Goal: Task Accomplishment & Management: Manage account settings

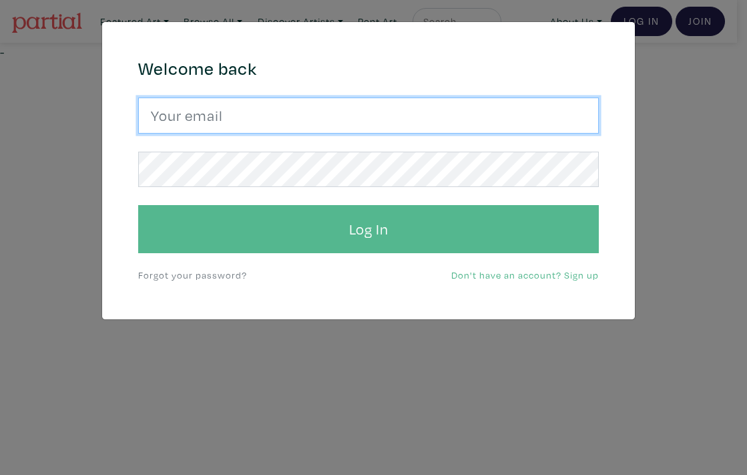
type input "hana.hozhabr@gmail.com"
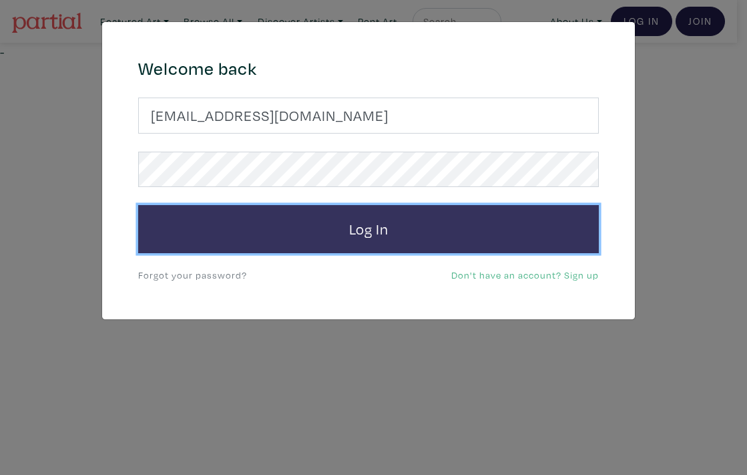
click at [364, 224] on button "Log In" at bounding box center [368, 229] width 461 height 48
click at [366, 228] on button "Log In" at bounding box center [368, 229] width 461 height 48
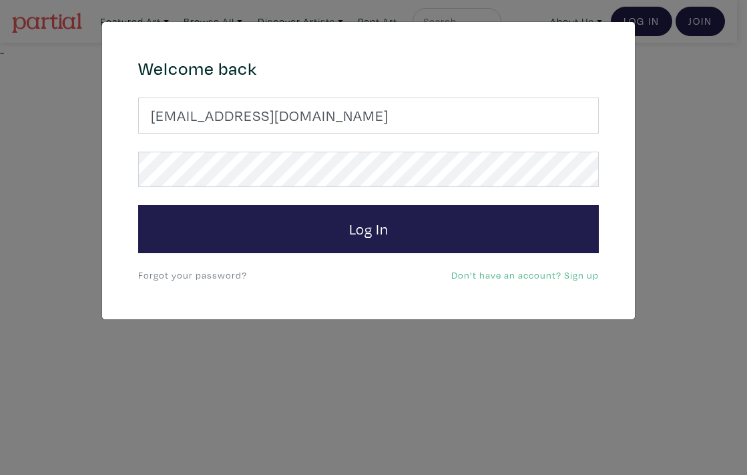
click at [204, 277] on link "Forgot your password?" at bounding box center [192, 274] width 109 height 13
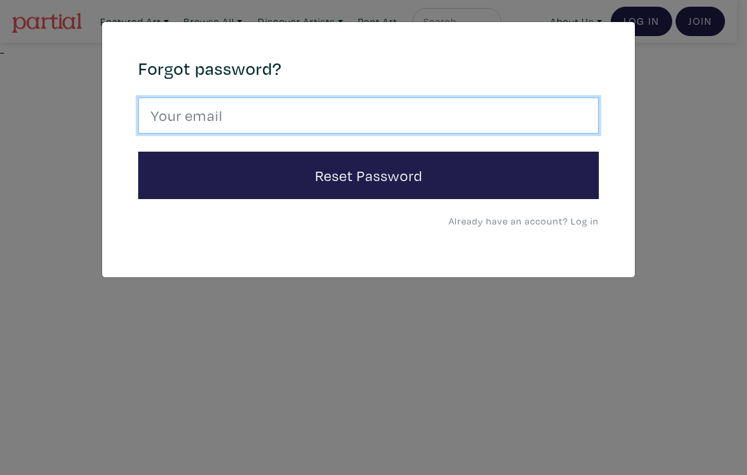
click at [179, 116] on input "email" at bounding box center [368, 115] width 461 height 36
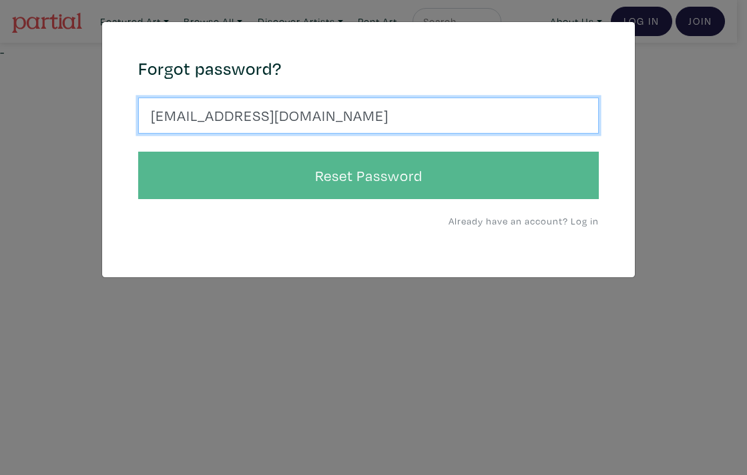
type input "hana.hozhabr@gmail.com"
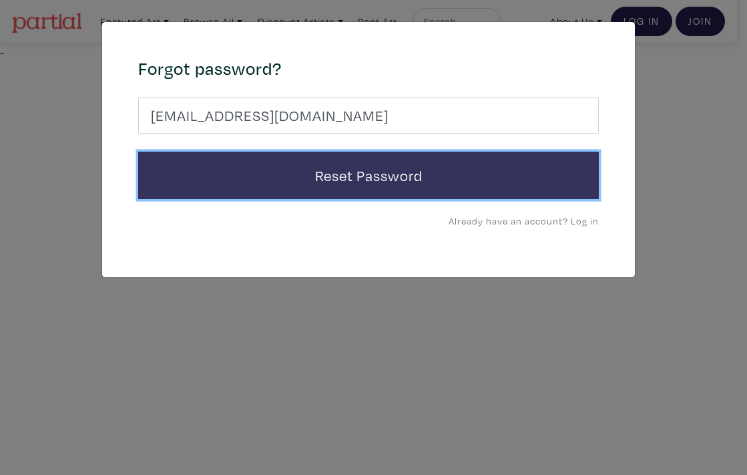
click at [321, 170] on button "Reset Password" at bounding box center [368, 176] width 461 height 48
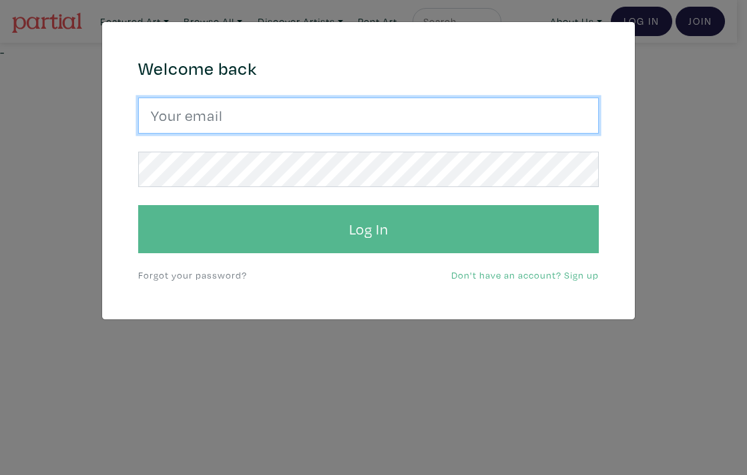
type input "hana.hozhabr@gmail.com"
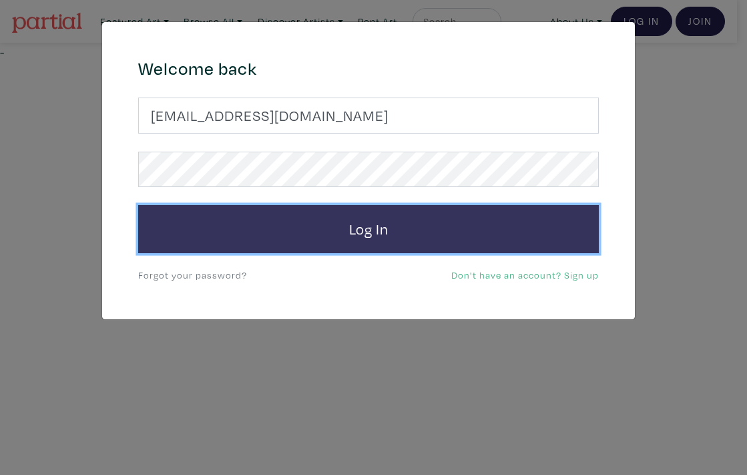
click at [379, 236] on button "Log In" at bounding box center [368, 229] width 461 height 48
click at [408, 240] on button "Log In" at bounding box center [368, 229] width 461 height 48
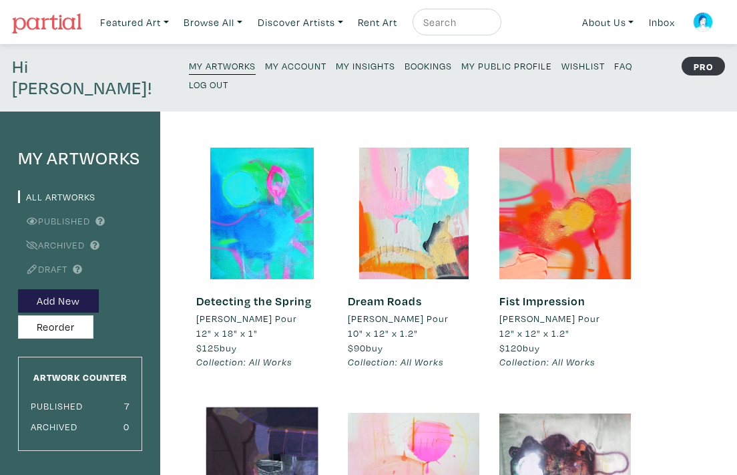
click at [218, 341] on span "$125" at bounding box center [207, 347] width 23 height 13
click at [189, 67] on small "My Artworks" at bounding box center [222, 65] width 67 height 13
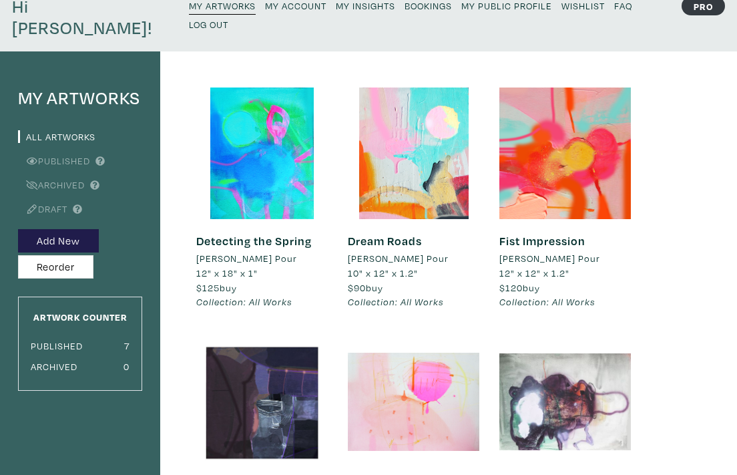
scroll to position [71, 0]
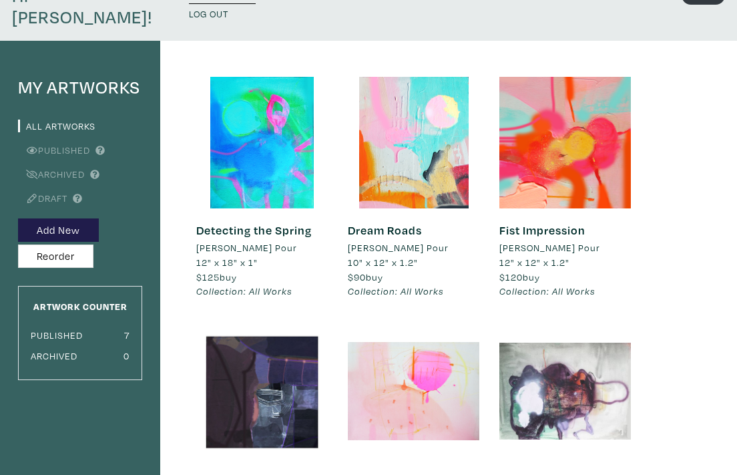
click at [229, 270] on span "$125 buy" at bounding box center [216, 276] width 41 height 13
click at [235, 270] on span "$125 buy" at bounding box center [216, 276] width 41 height 13
click at [237, 270] on span "$125 buy" at bounding box center [216, 276] width 41 height 13
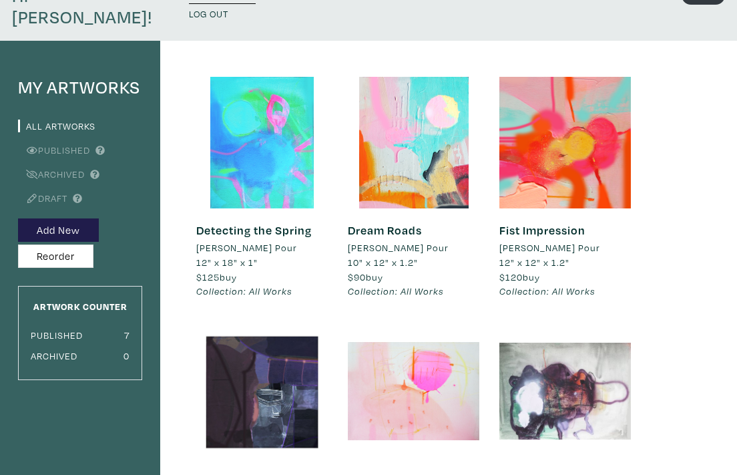
click at [271, 123] on div at bounding box center [261, 142] width 131 height 131
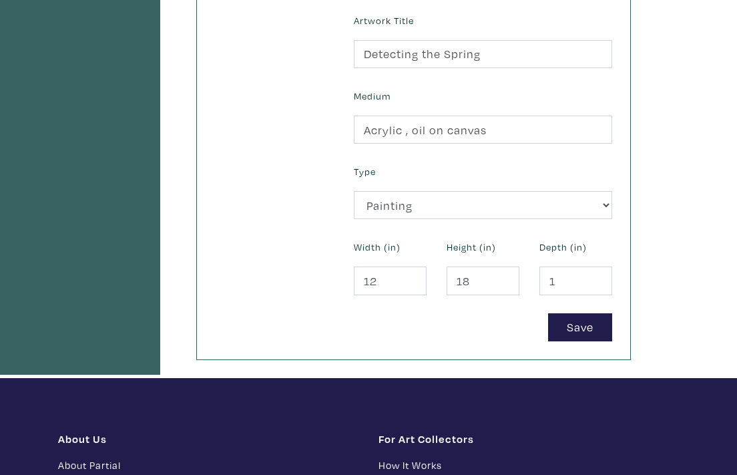
scroll to position [517, 0]
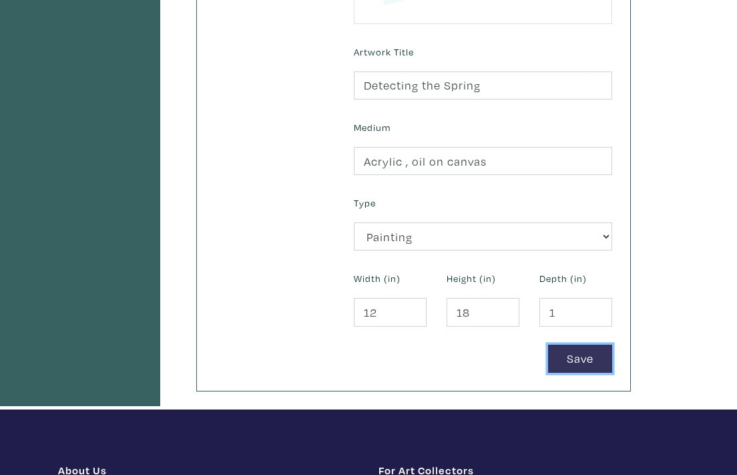
click at [572, 344] on button "Save" at bounding box center [580, 358] width 64 height 29
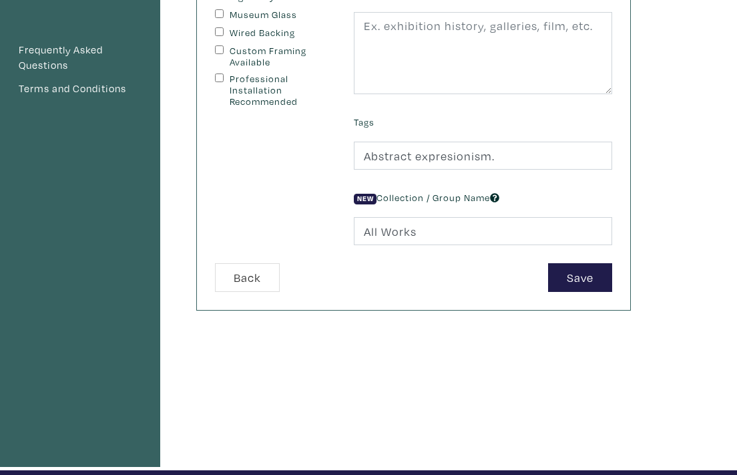
scroll to position [368, 0]
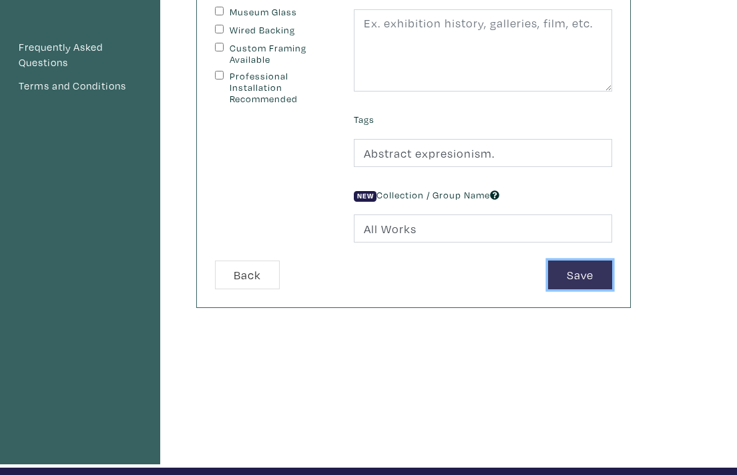
click at [586, 260] on button "Save" at bounding box center [580, 274] width 64 height 29
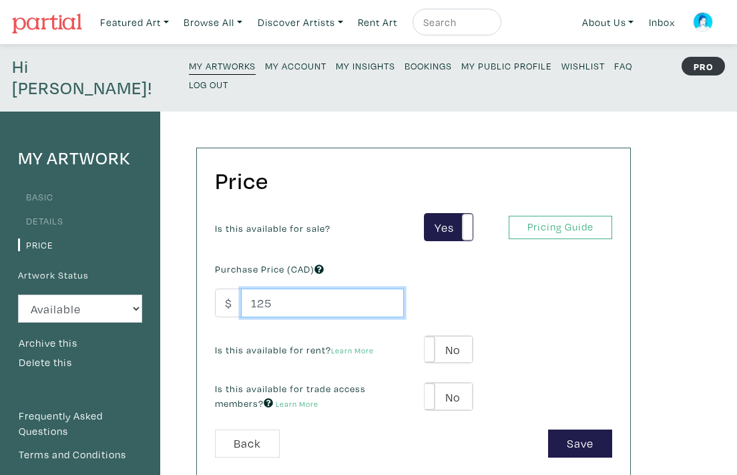
click at [275, 288] on input "125" at bounding box center [322, 302] width 163 height 29
type input "1"
type input "700"
click at [446, 268] on div "Is this available for sale? Yes No Yes No Pricing Guide PRO Purchase Price (CAD…" at bounding box center [413, 321] width 417 height 216
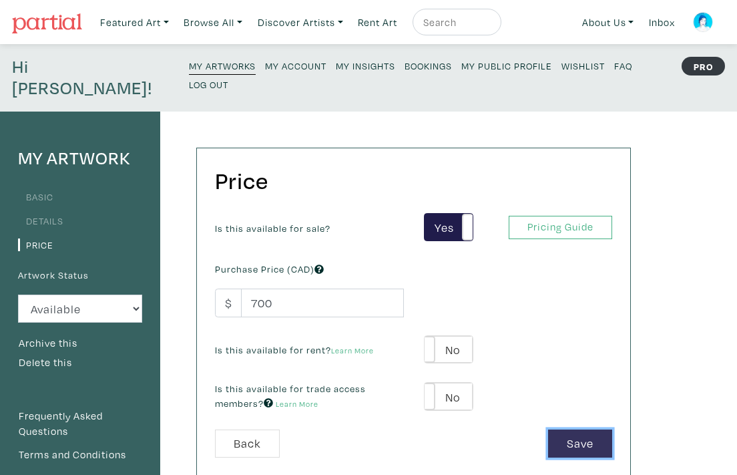
click at [585, 429] on button "Save" at bounding box center [580, 443] width 64 height 29
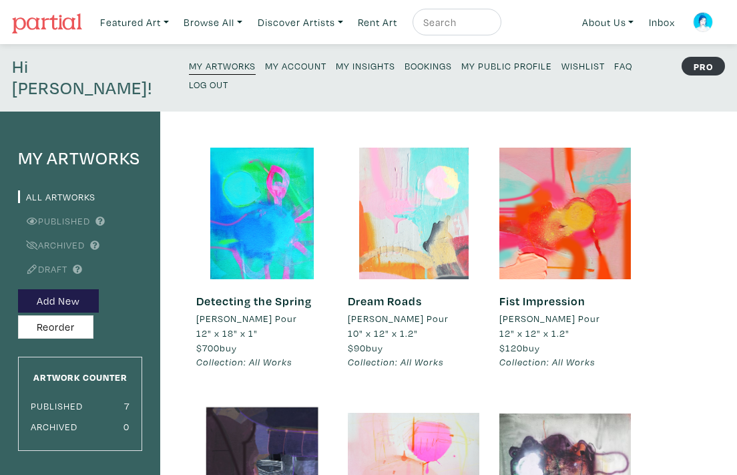
click at [414, 218] on div at bounding box center [413, 213] width 131 height 131
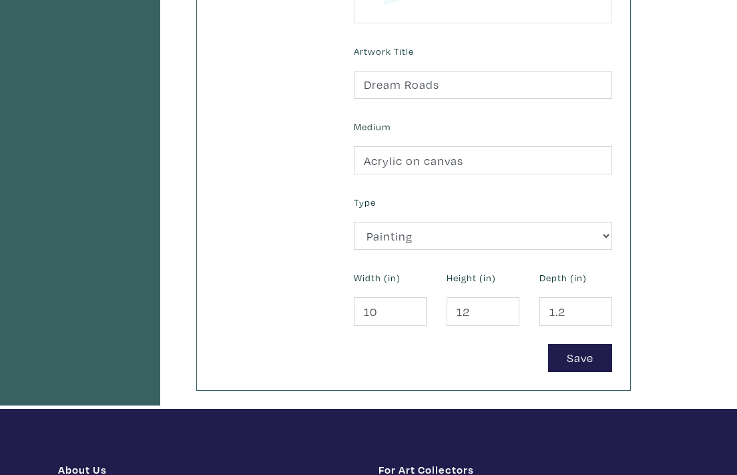
scroll to position [529, 0]
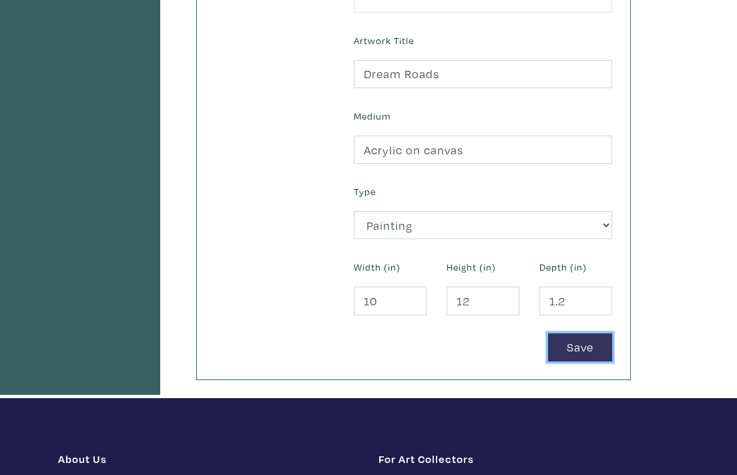
click at [586, 333] on button "Save" at bounding box center [580, 347] width 64 height 29
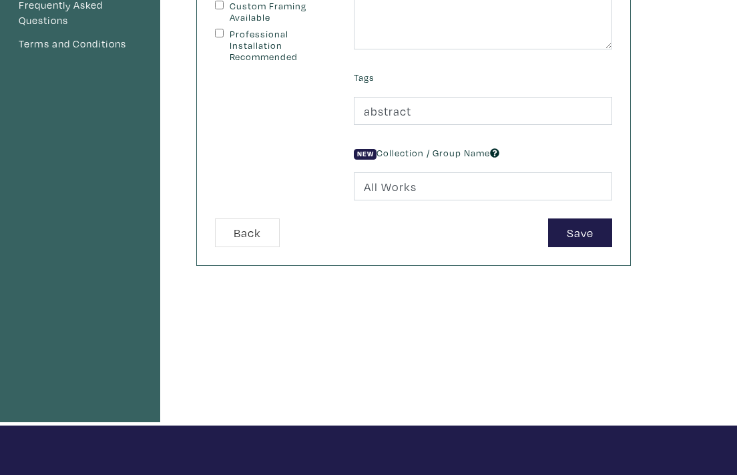
scroll to position [420, 0]
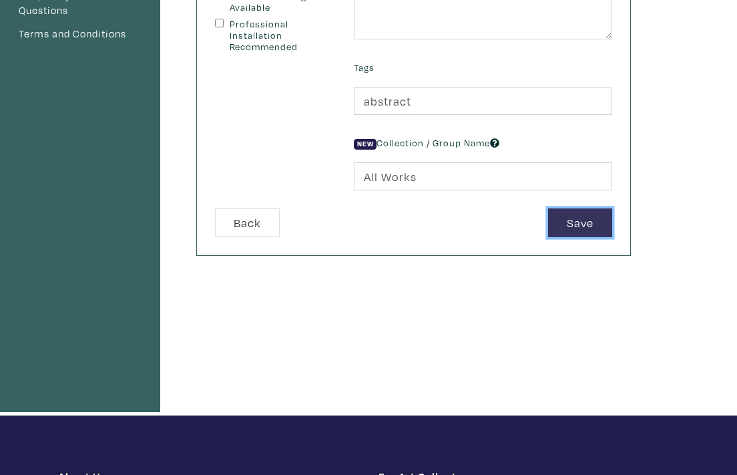
click at [588, 208] on button "Save" at bounding box center [580, 222] width 64 height 29
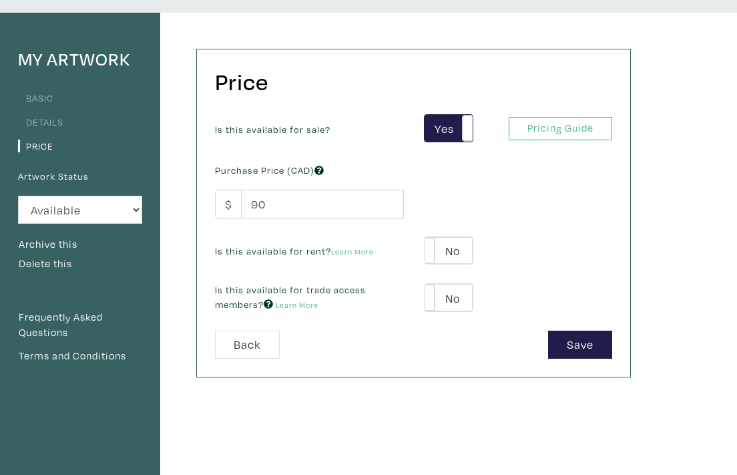
scroll to position [99, 0]
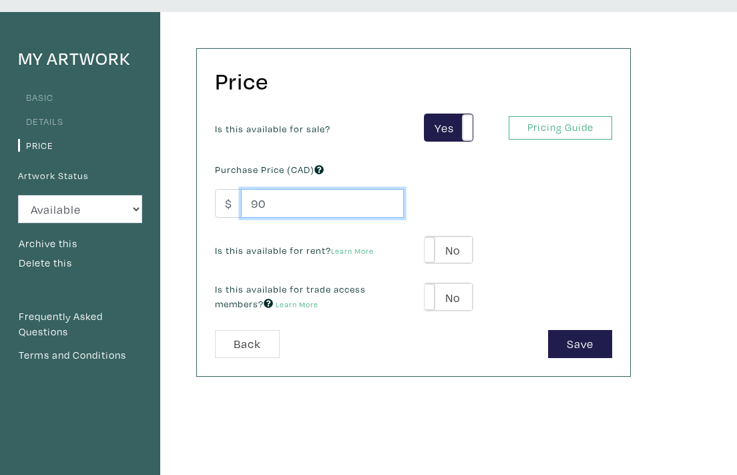
click at [268, 189] on input "90" at bounding box center [322, 203] width 163 height 29
click at [248, 189] on input "900" at bounding box center [322, 203] width 163 height 29
type input "900"
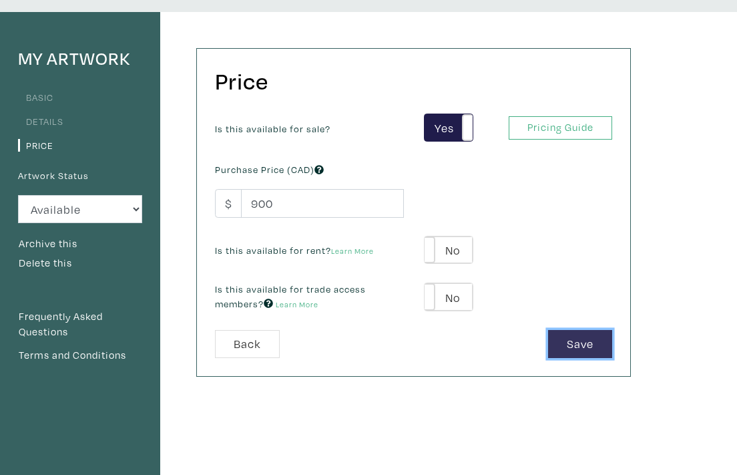
click at [589, 330] on button "Save" at bounding box center [580, 344] width 64 height 29
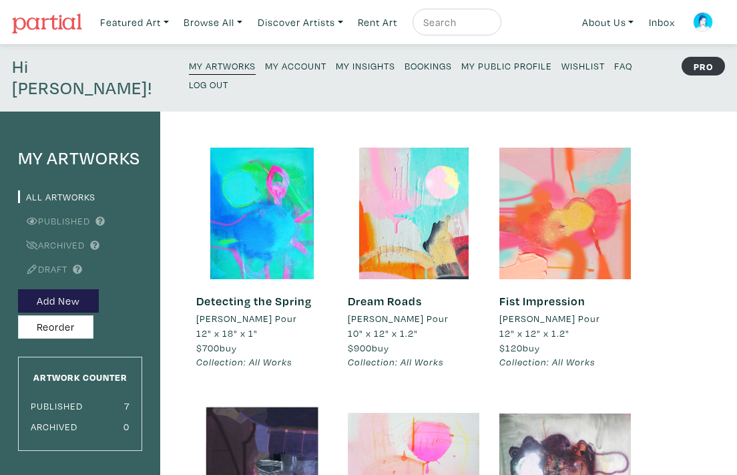
click at [583, 194] on div at bounding box center [564, 213] width 131 height 131
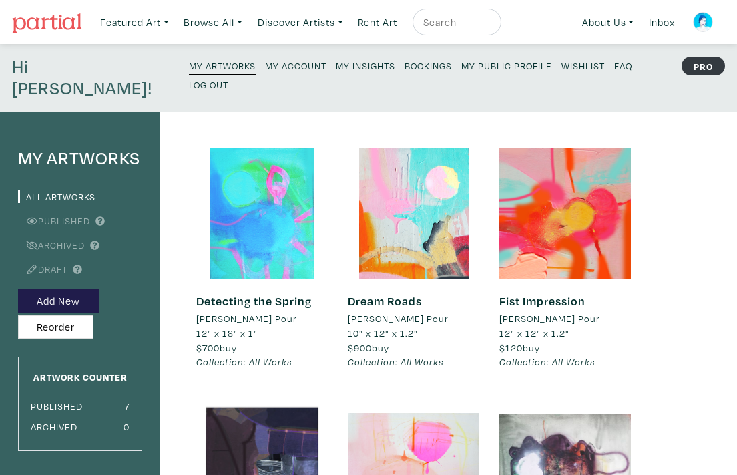
click at [258, 192] on div at bounding box center [261, 213] width 131 height 131
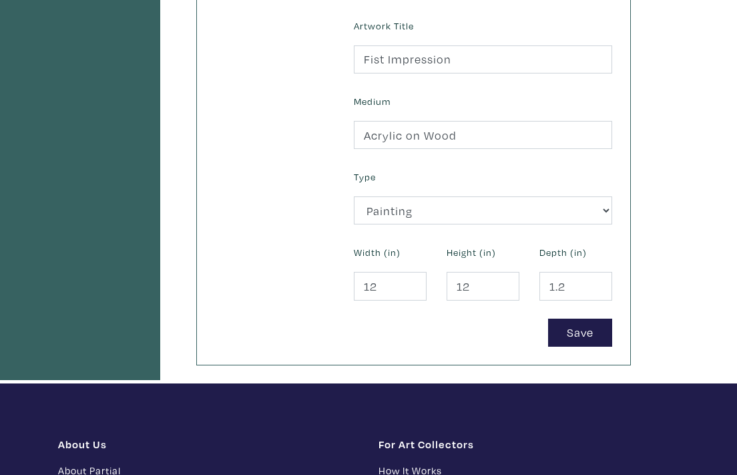
scroll to position [608, 0]
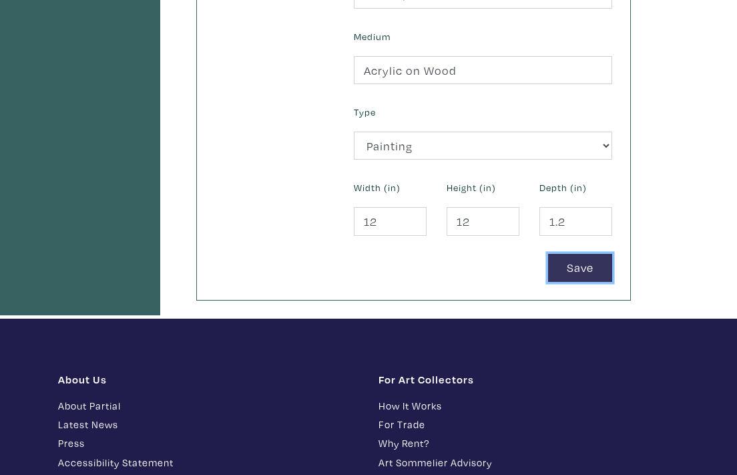
click at [576, 254] on button "Save" at bounding box center [580, 268] width 64 height 29
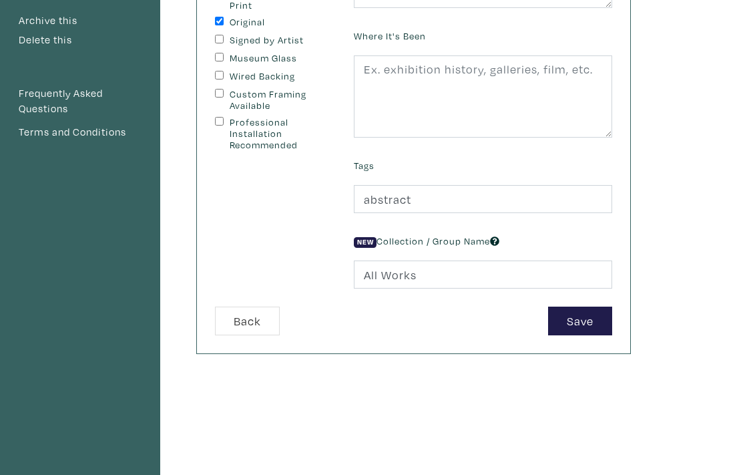
scroll to position [330, 0]
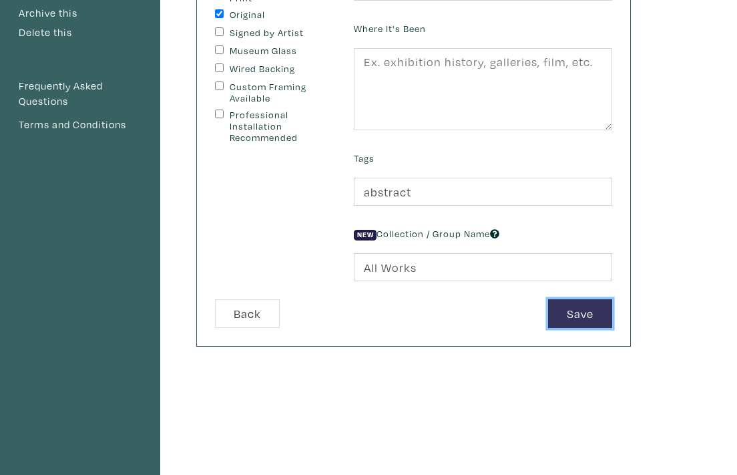
click at [586, 299] on button "Save" at bounding box center [580, 313] width 64 height 29
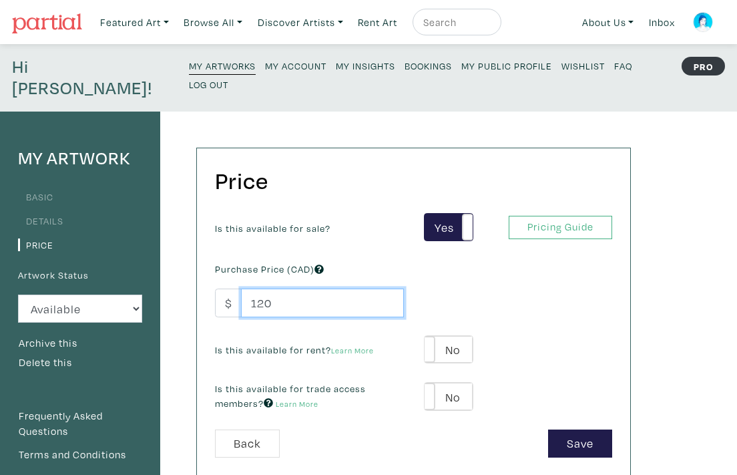
click at [280, 288] on input "120" at bounding box center [322, 302] width 163 height 29
type input "1200"
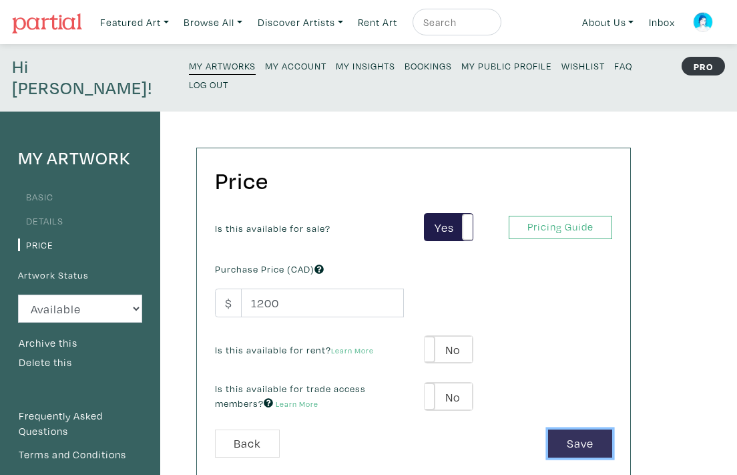
click at [574, 429] on button "Save" at bounding box center [580, 443] width 64 height 29
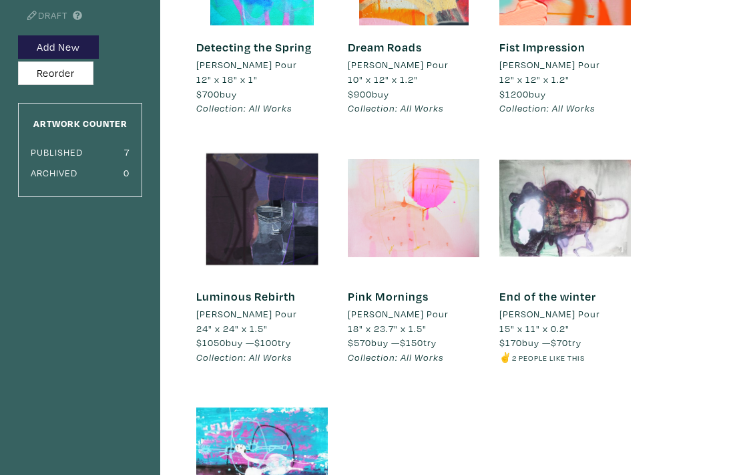
scroll to position [249, 0]
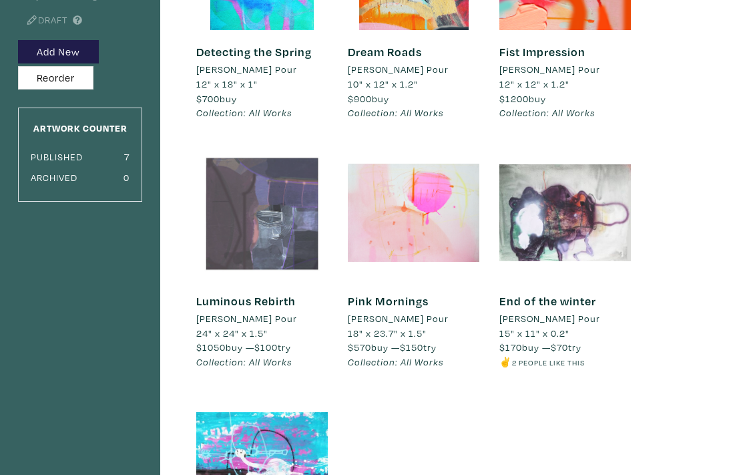
click at [278, 187] on div at bounding box center [261, 212] width 131 height 131
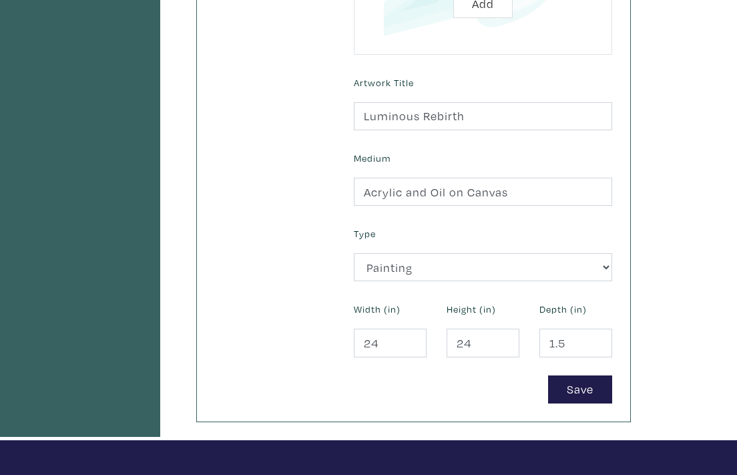
scroll to position [504, 0]
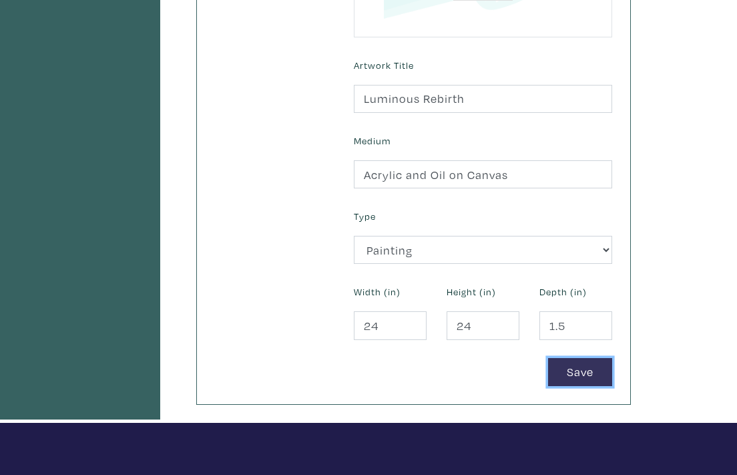
click at [579, 358] on button "Save" at bounding box center [580, 372] width 64 height 29
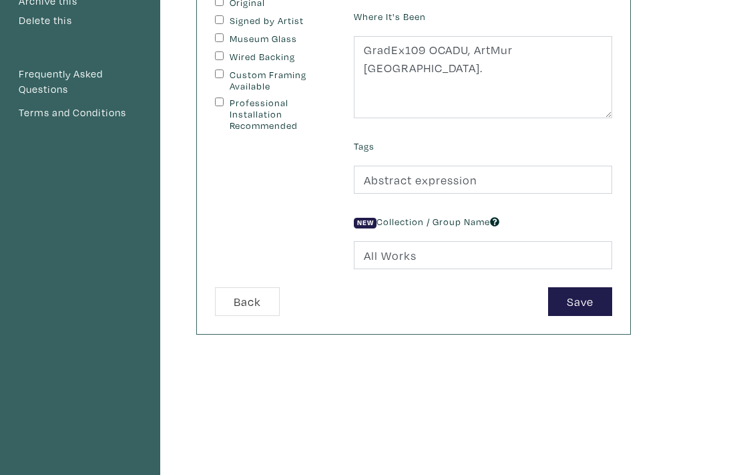
scroll to position [340, 0]
click at [591, 288] on button "Save" at bounding box center [580, 302] width 64 height 29
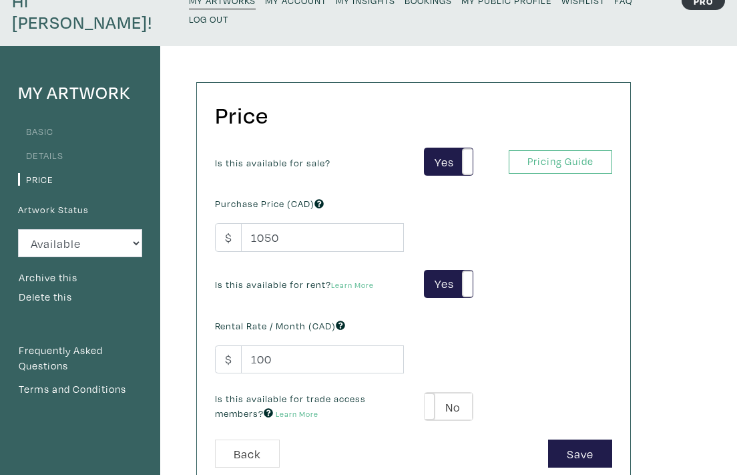
scroll to position [65, 0]
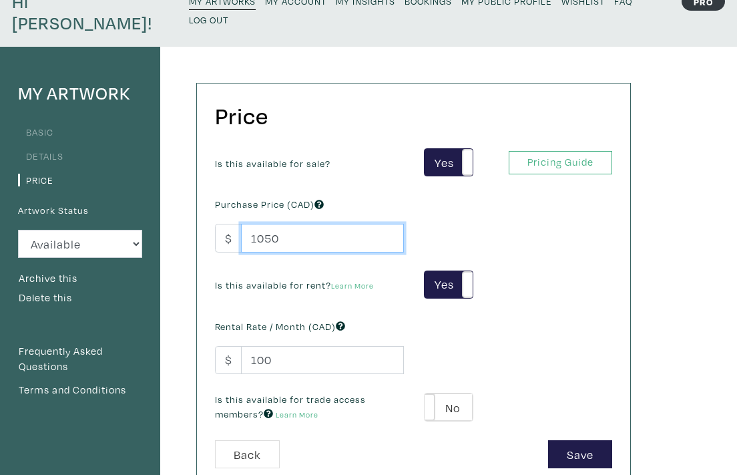
click at [258, 224] on input "1050" at bounding box center [322, 238] width 163 height 29
type input "10050"
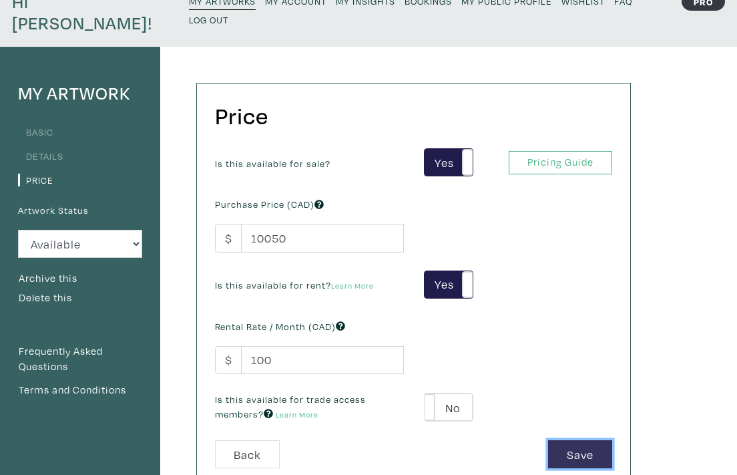
click at [591, 440] on button "Save" at bounding box center [580, 454] width 64 height 29
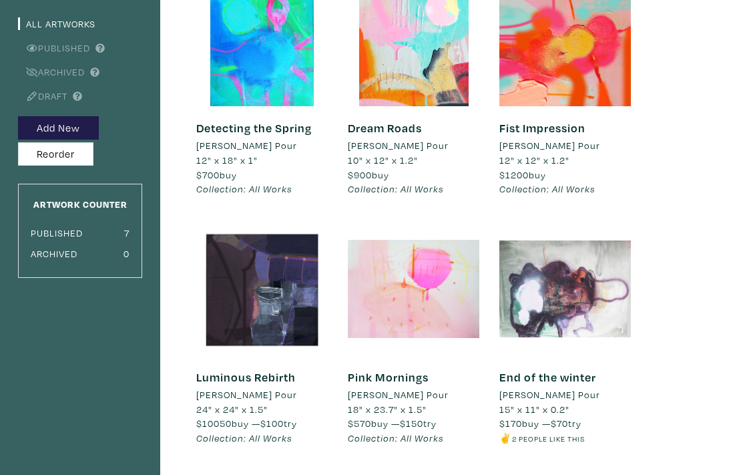
scroll to position [178, 0]
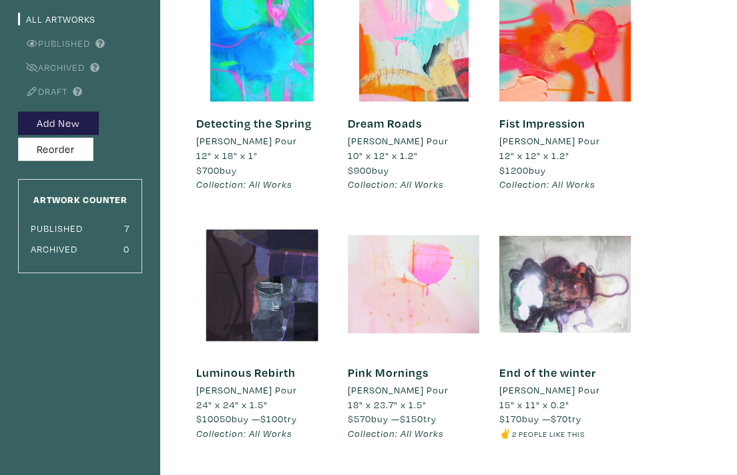
click at [393, 260] on div at bounding box center [413, 283] width 131 height 131
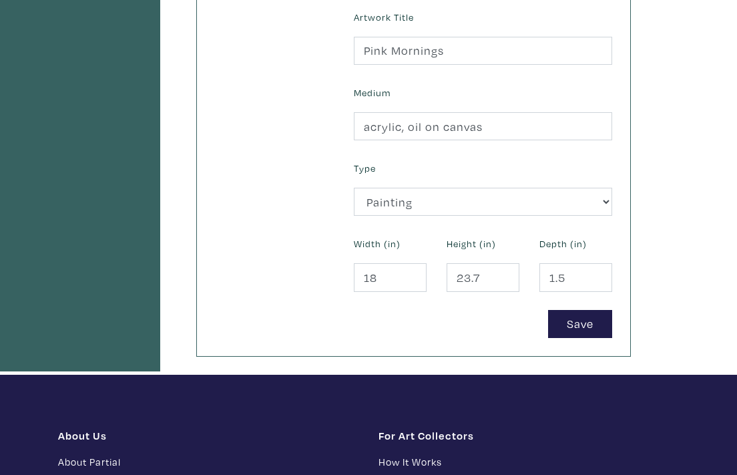
scroll to position [559, 0]
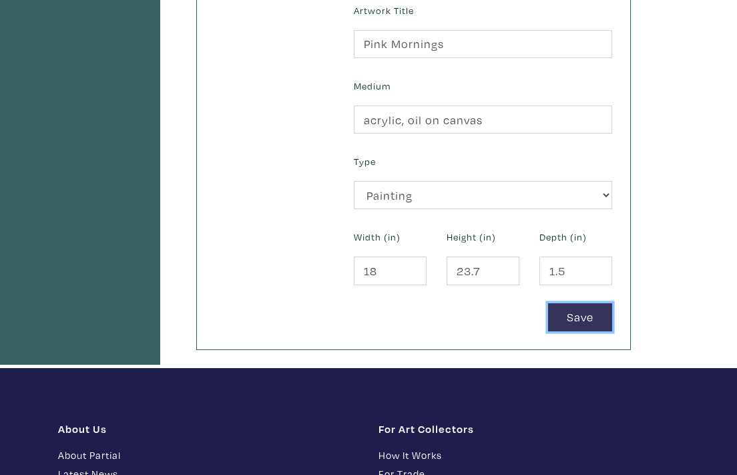
click at [575, 303] on button "Save" at bounding box center [580, 317] width 64 height 29
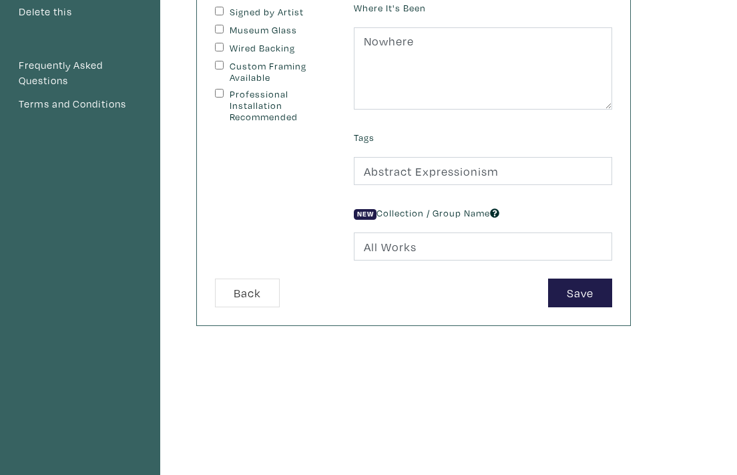
scroll to position [347, 0]
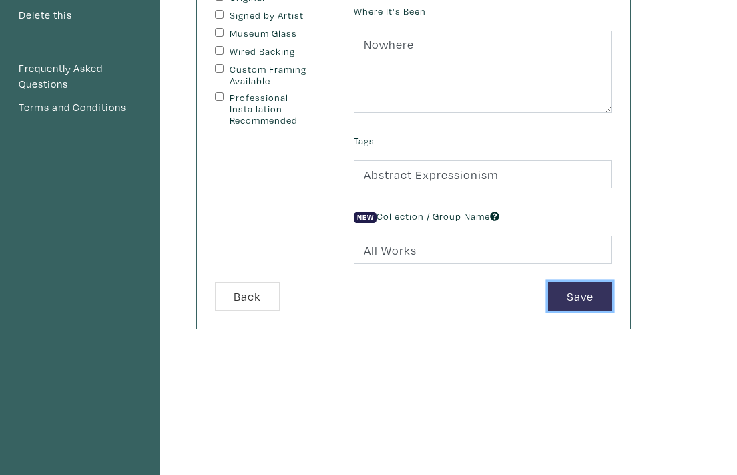
click at [577, 282] on button "Save" at bounding box center [580, 296] width 64 height 29
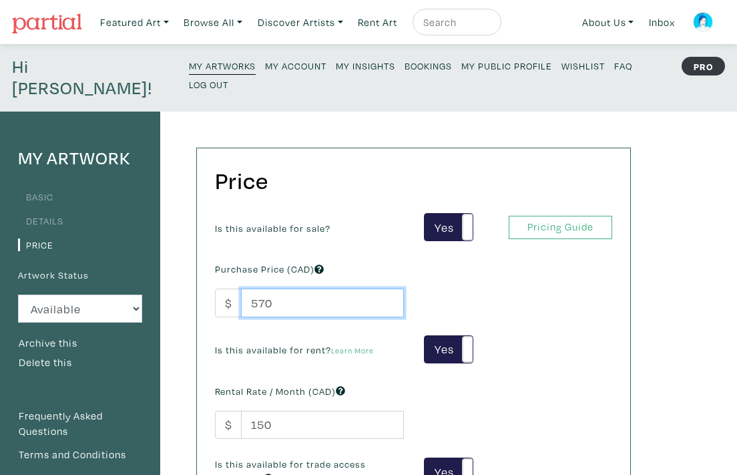
click at [248, 288] on input "570" at bounding box center [322, 302] width 163 height 29
click at [276, 288] on input "570" at bounding box center [322, 302] width 163 height 29
click at [256, 288] on input "5700" at bounding box center [322, 302] width 163 height 29
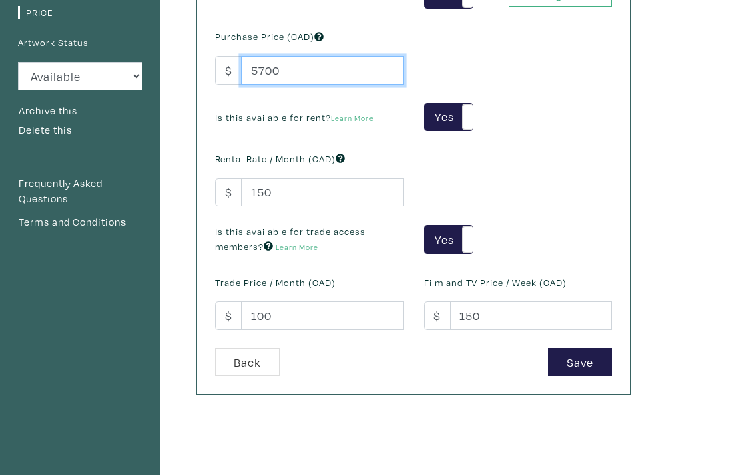
scroll to position [250, 0]
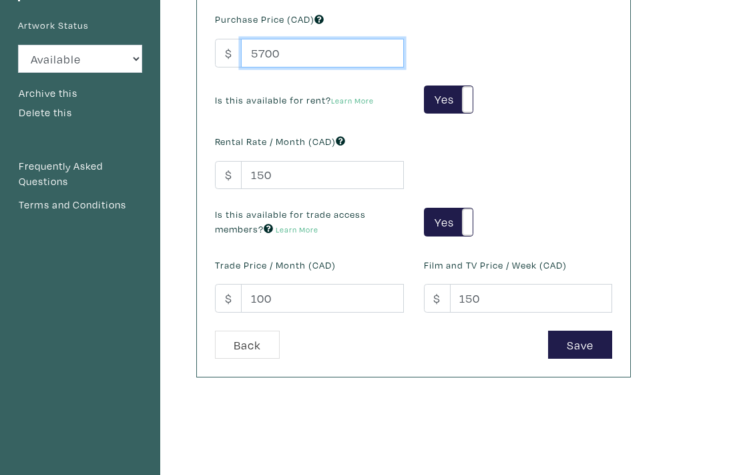
type input "5700"
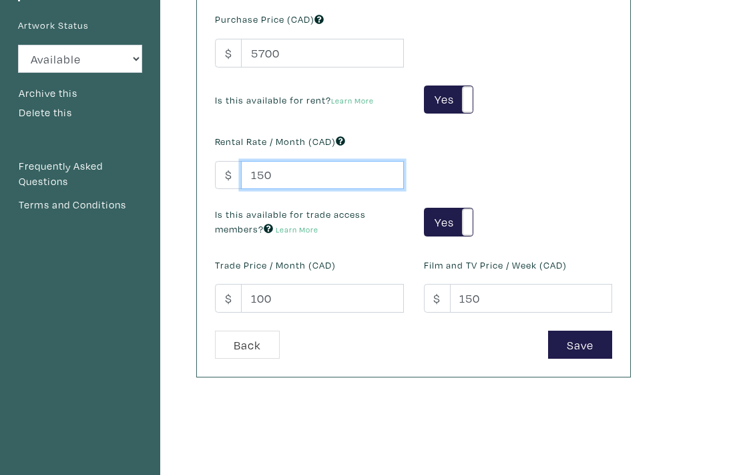
click at [270, 161] on input "150" at bounding box center [322, 175] width 163 height 29
type input "1500"
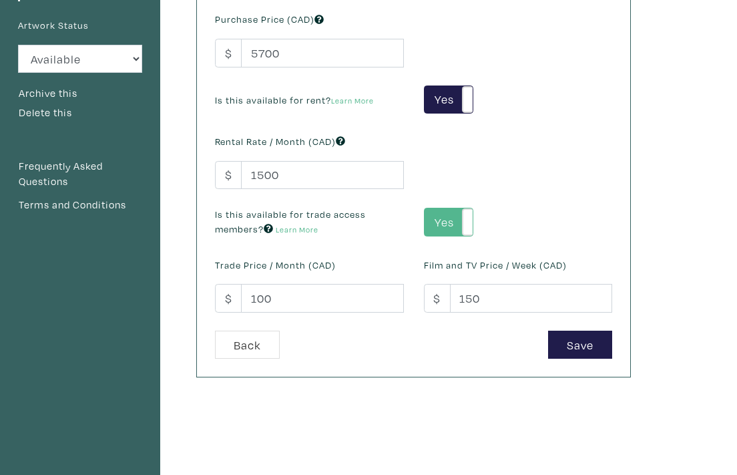
click at [434, 208] on label "Yes" at bounding box center [447, 221] width 47 height 27
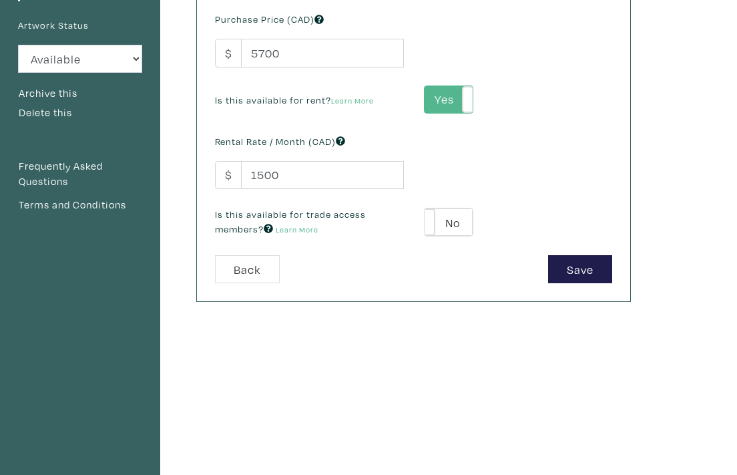
click at [430, 86] on label "Yes" at bounding box center [447, 99] width 47 height 27
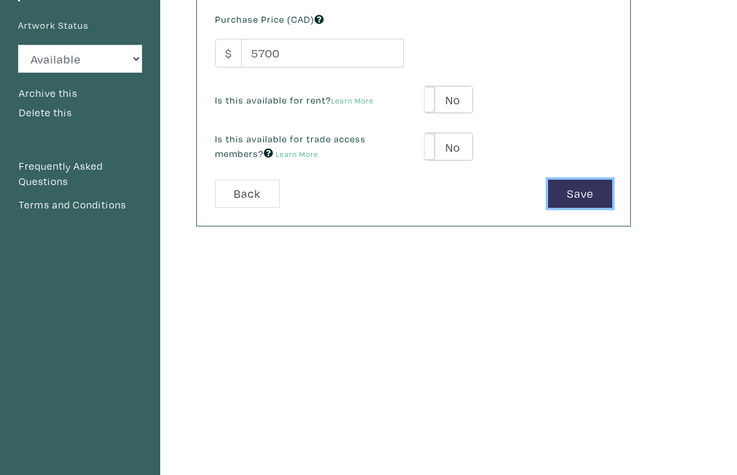
click at [573, 180] on button "Save" at bounding box center [580, 194] width 64 height 29
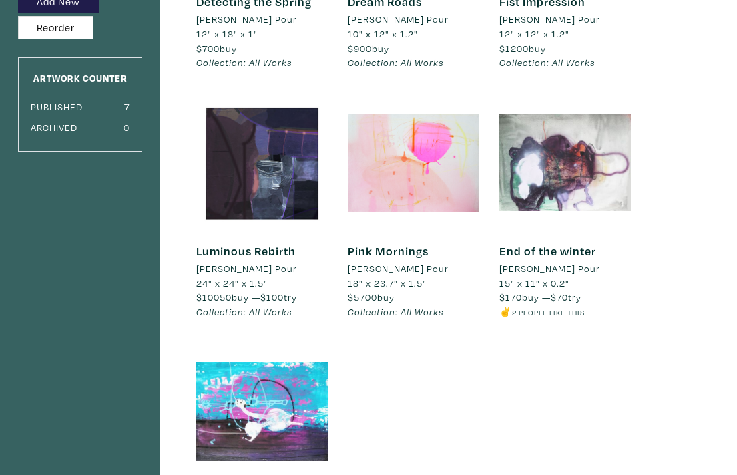
scroll to position [324, 0]
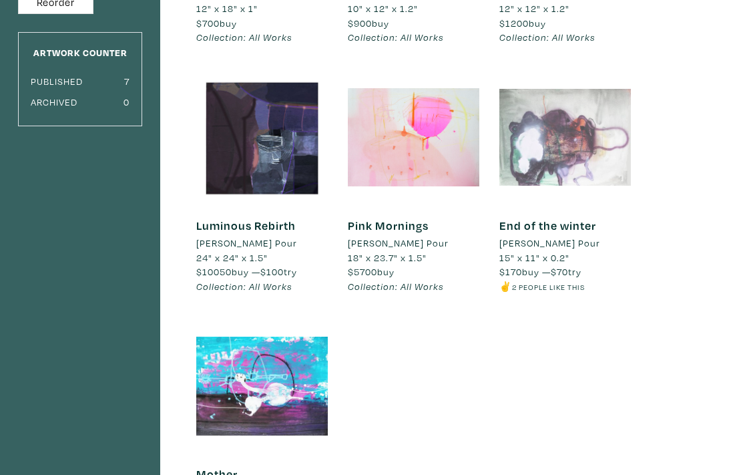
click at [540, 113] on div at bounding box center [564, 136] width 131 height 131
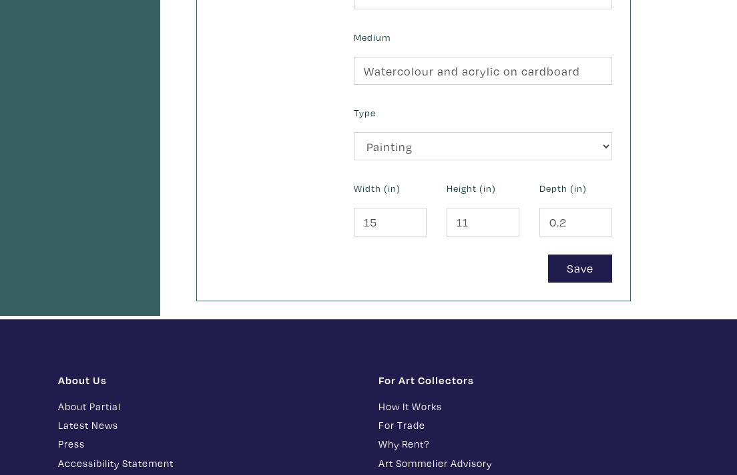
scroll to position [611, 0]
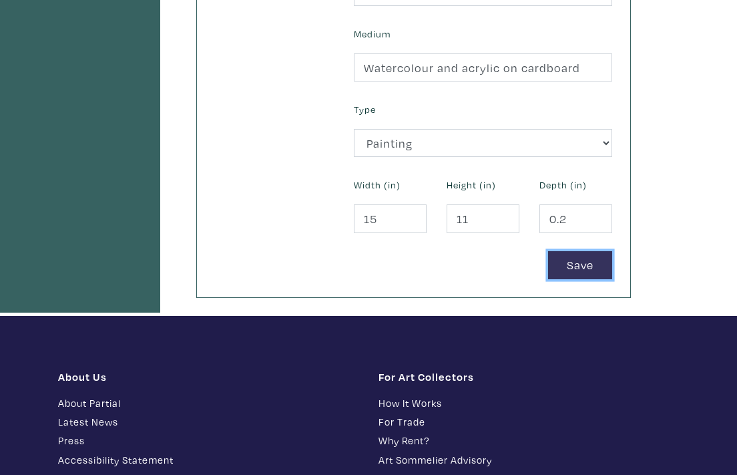
click at [573, 251] on button "Save" at bounding box center [580, 265] width 64 height 29
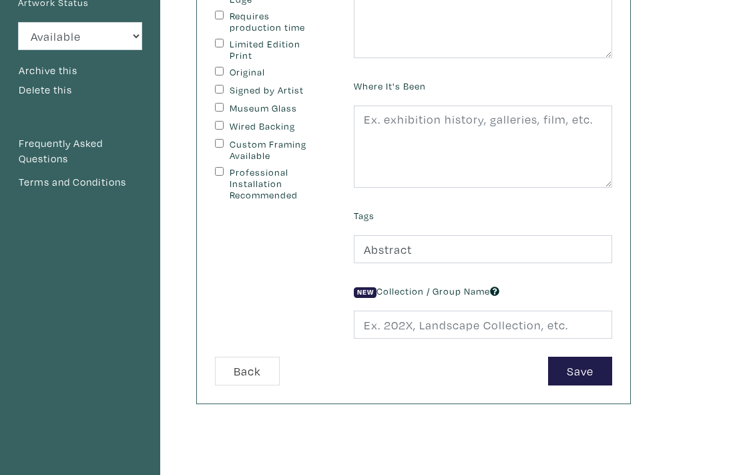
scroll to position [285, 0]
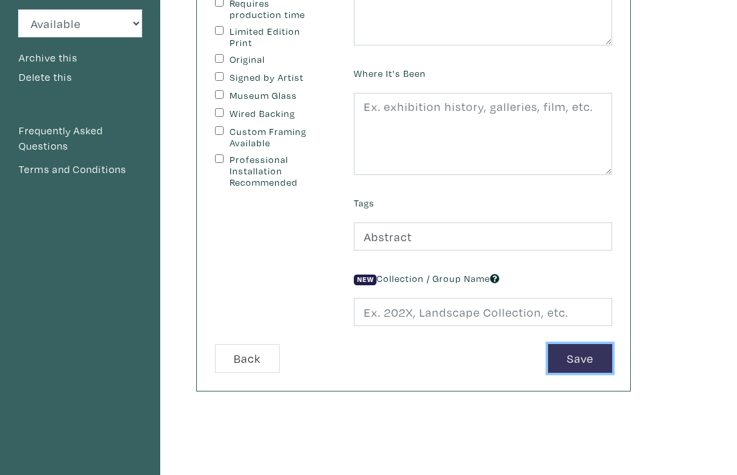
click at [572, 344] on button "Save" at bounding box center [580, 358] width 64 height 29
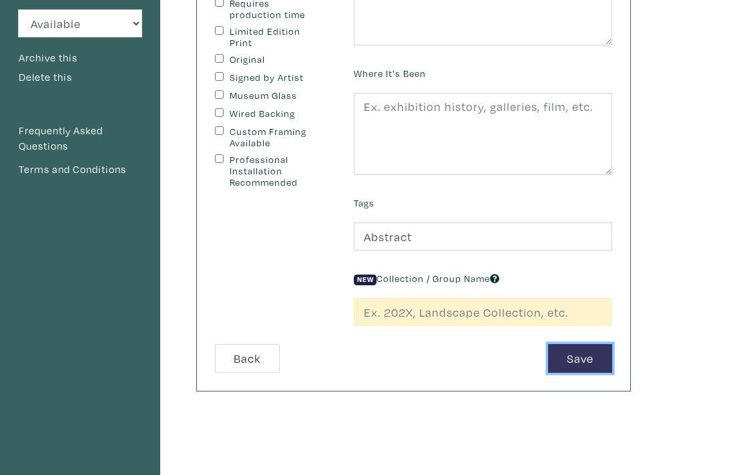
click at [572, 344] on button "Save" at bounding box center [580, 358] width 64 height 29
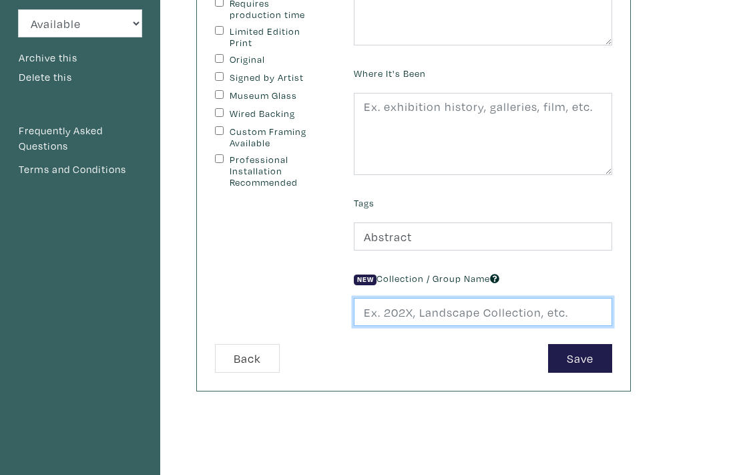
click at [449, 298] on input "text" at bounding box center [483, 312] width 258 height 29
type input "landscape, figurative."
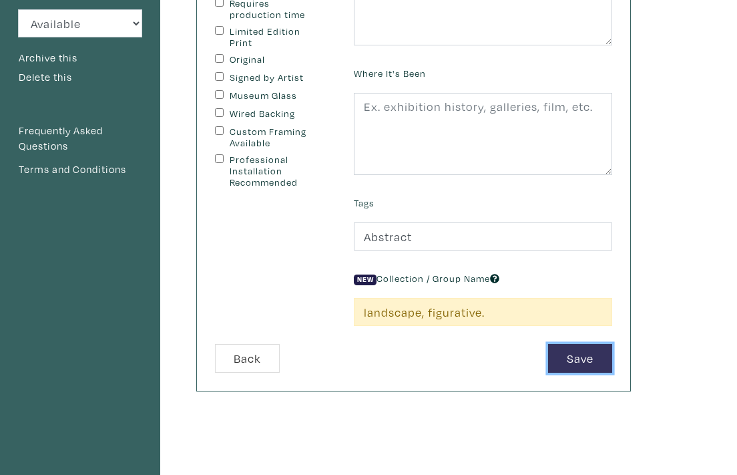
click at [589, 344] on button "Save" at bounding box center [580, 358] width 64 height 29
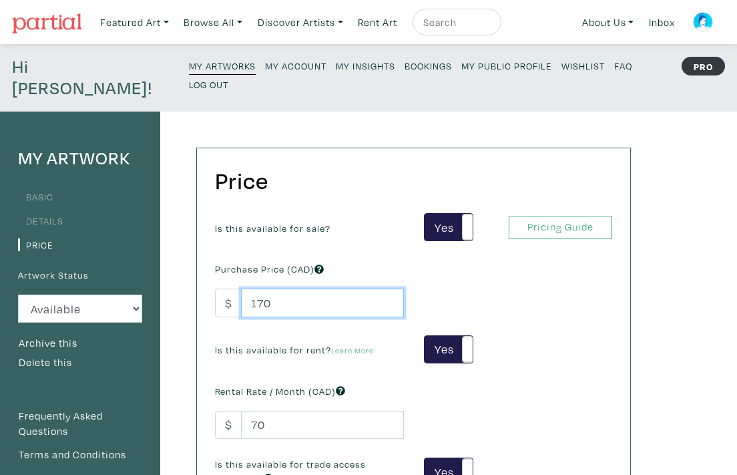
click at [275, 288] on input "170" at bounding box center [322, 302] width 163 height 29
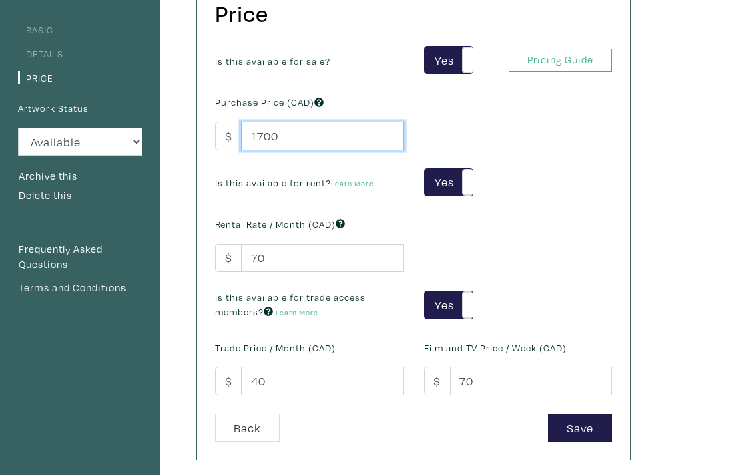
scroll to position [174, 0]
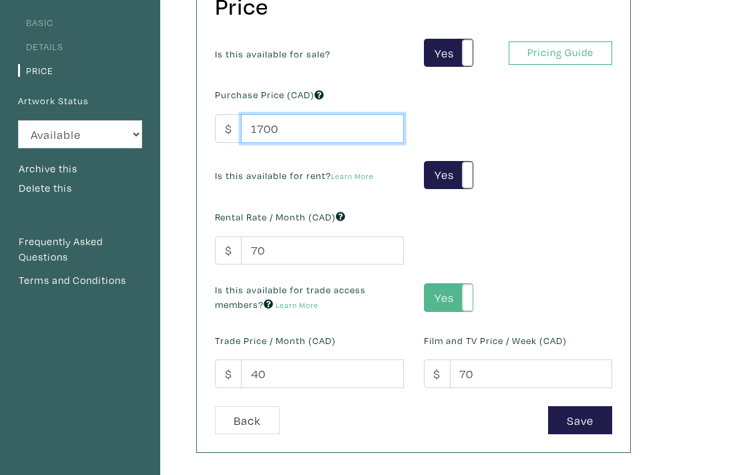
type input "1700"
click at [438, 284] on label "Yes" at bounding box center [447, 297] width 47 height 27
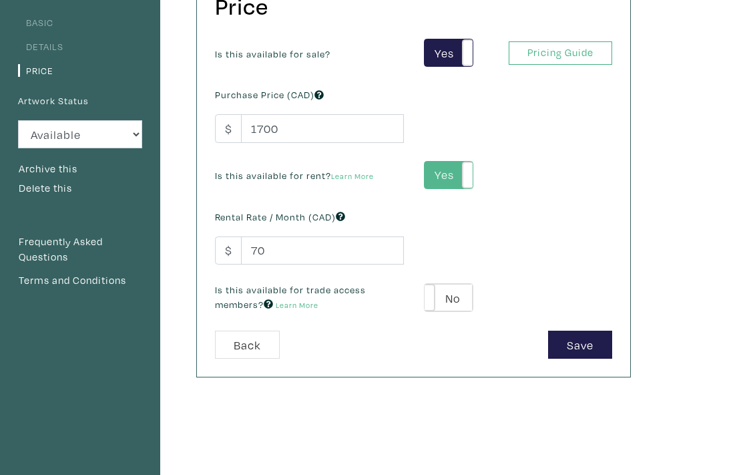
click at [433, 162] on label "Yes" at bounding box center [447, 175] width 47 height 27
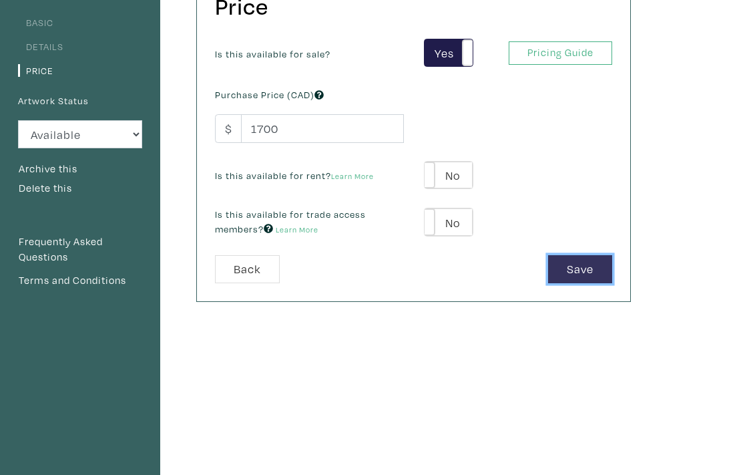
click at [564, 255] on button "Save" at bounding box center [580, 269] width 64 height 29
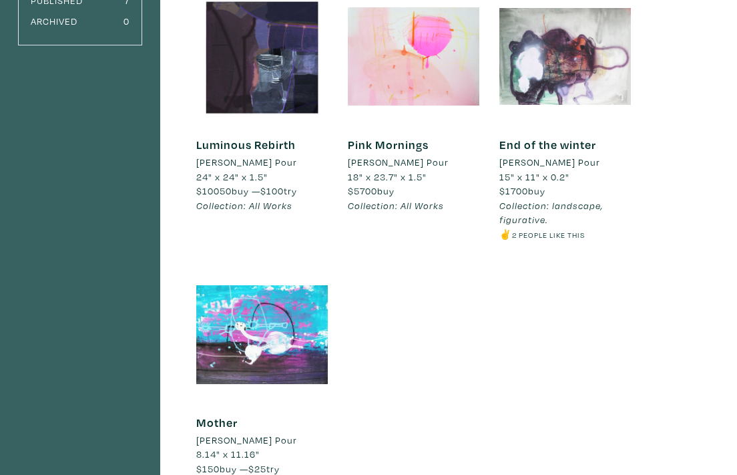
scroll to position [479, 0]
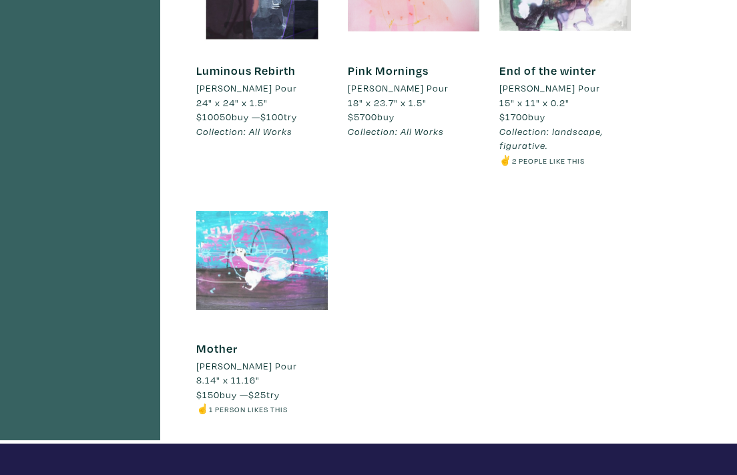
click at [241, 225] on div at bounding box center [261, 259] width 131 height 131
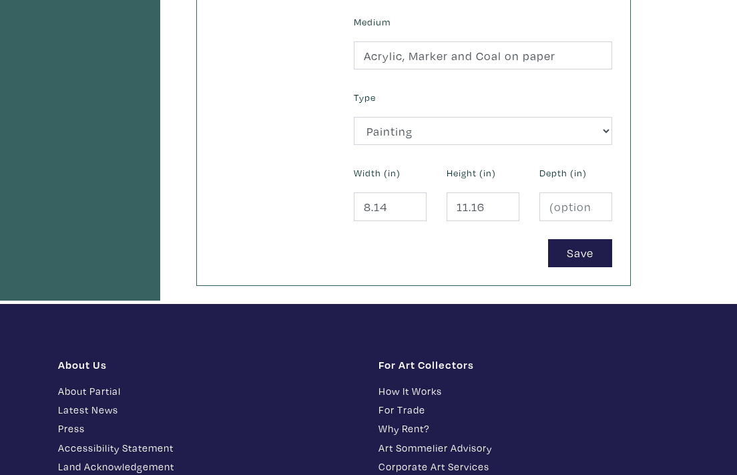
scroll to position [634, 0]
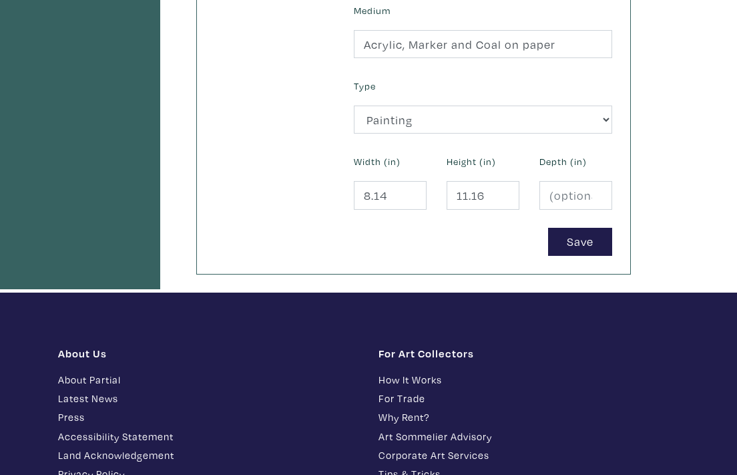
drag, startPoint x: 0, startPoint y: 0, endPoint x: 725, endPoint y: 210, distance: 754.7
click at [725, 210] on html "Gift cards for the art-lovers on your list – order by [DATE]. Featured Art Smal…" at bounding box center [368, 150] width 737 height 1568
click at [571, 228] on button "Save" at bounding box center [580, 242] width 64 height 29
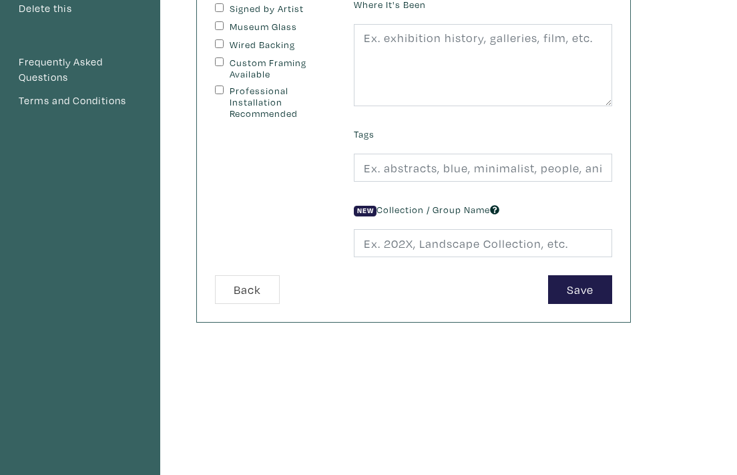
scroll to position [366, 0]
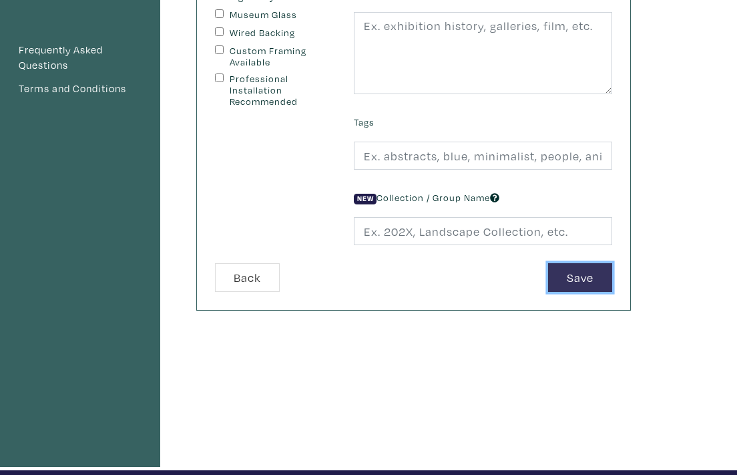
click at [576, 263] on button "Save" at bounding box center [580, 277] width 64 height 29
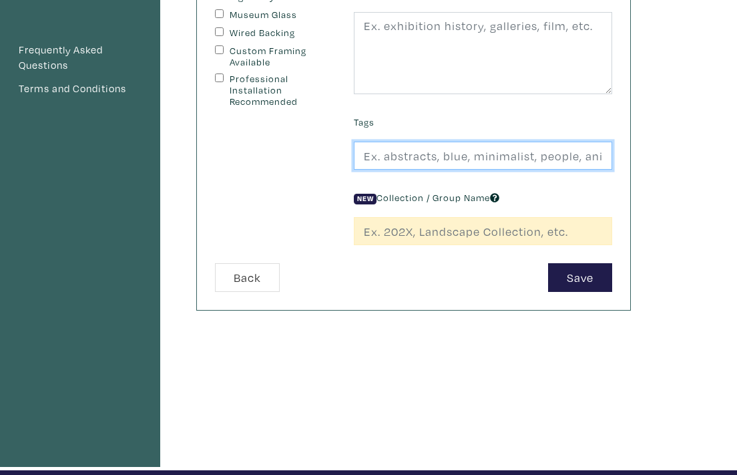
click at [447, 141] on input "text" at bounding box center [483, 155] width 258 height 29
type input "Abstract"
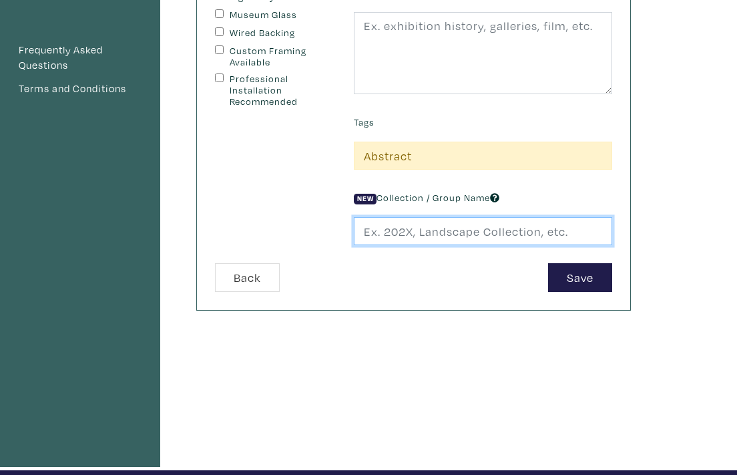
click at [499, 217] on input "text" at bounding box center [483, 231] width 258 height 29
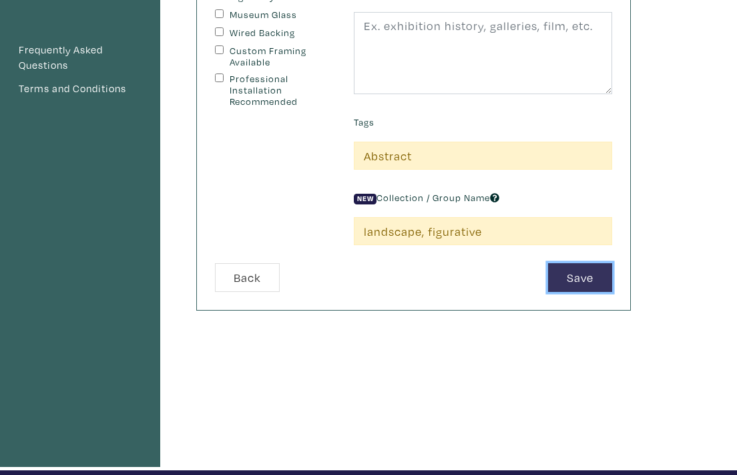
click at [578, 263] on button "Save" at bounding box center [580, 277] width 64 height 29
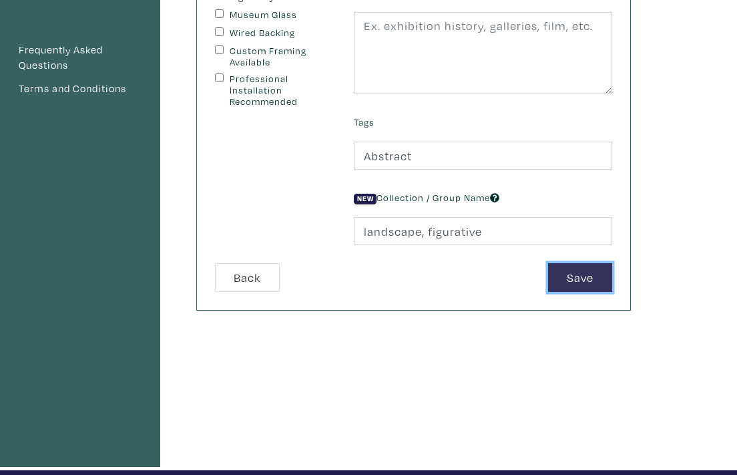
click at [579, 263] on button "Save" at bounding box center [580, 277] width 64 height 29
click at [574, 263] on button "Save" at bounding box center [580, 277] width 64 height 29
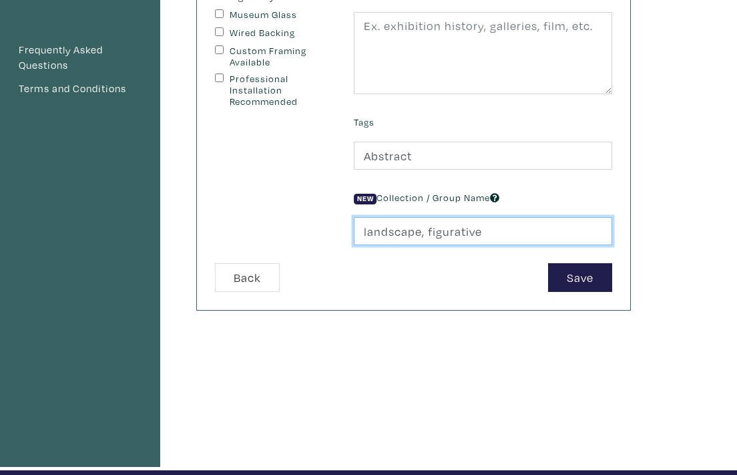
click at [480, 217] on input "landscape, figurative" at bounding box center [483, 231] width 258 height 29
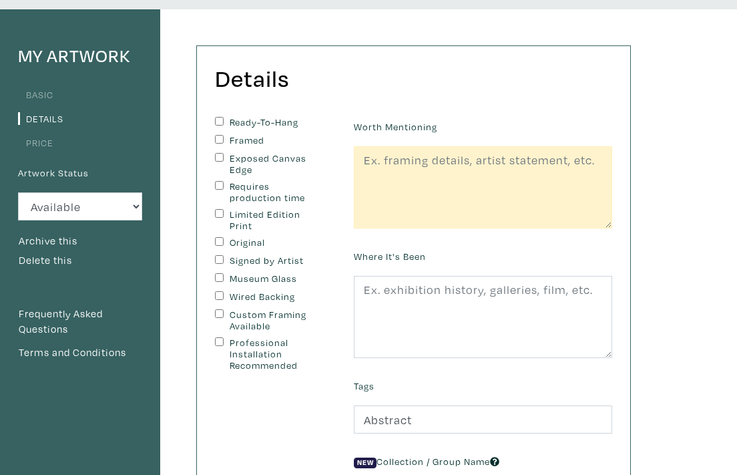
scroll to position [97, 0]
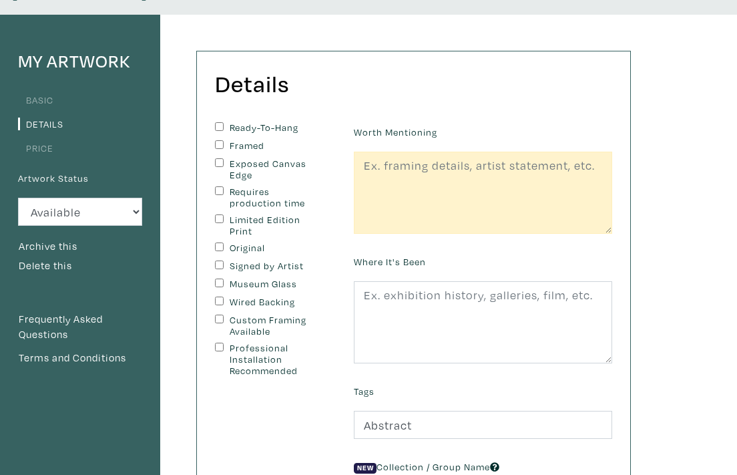
type input "landscape, figurative."
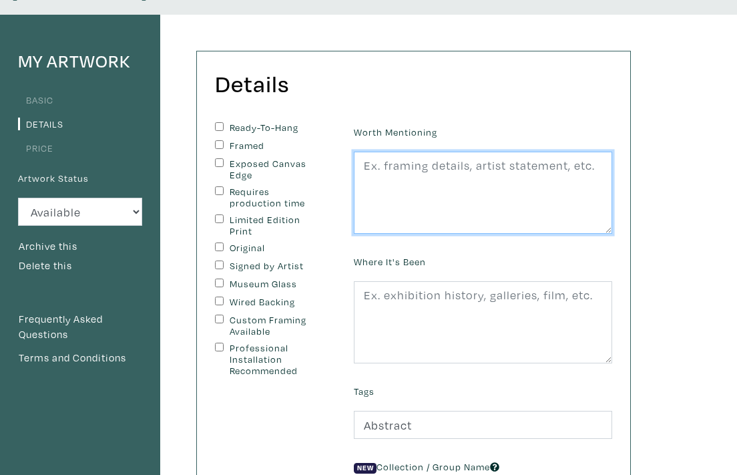
click at [406, 152] on textarea at bounding box center [483, 193] width 258 height 83
type textarea "ready to hang"
click at [396, 152] on textarea "ready to hang" at bounding box center [483, 193] width 258 height 83
drag, startPoint x: 445, startPoint y: 143, endPoint x: 314, endPoint y: 143, distance: 130.1
click at [314, 143] on form "Ready-To-Hang Framed Exposed Canvas Edge Requires production time Limited Editi…" at bounding box center [413, 341] width 417 height 438
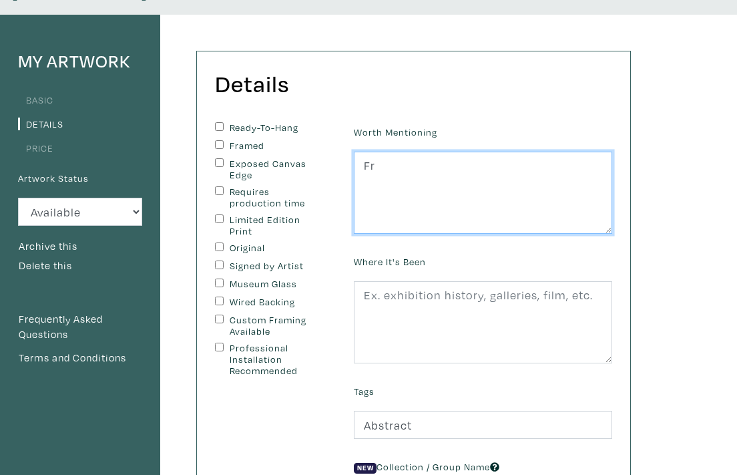
type textarea "F"
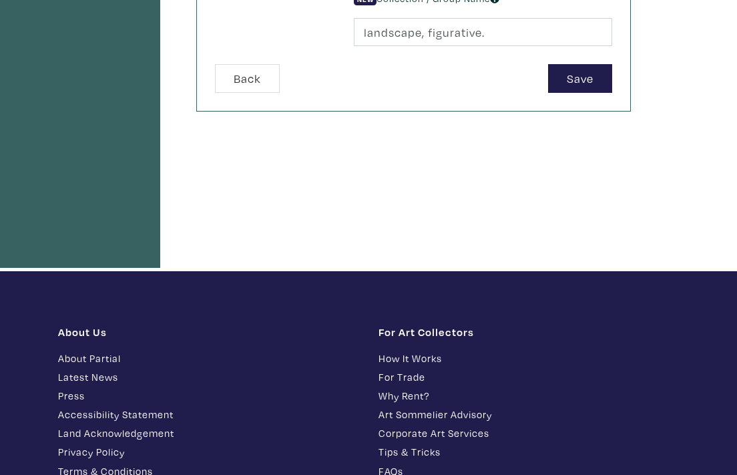
scroll to position [558, 0]
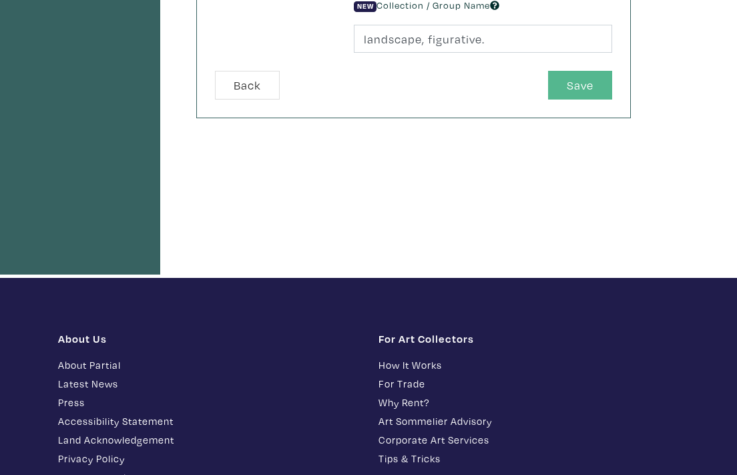
type textarea "unframed."
click at [576, 71] on button "Save" at bounding box center [580, 85] width 64 height 29
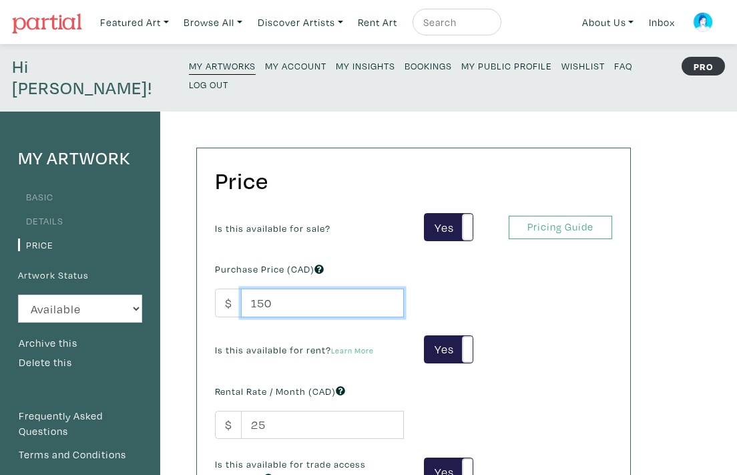
click at [278, 288] on input "150" at bounding box center [322, 302] width 163 height 29
click at [256, 288] on input "1500" at bounding box center [322, 302] width 163 height 29
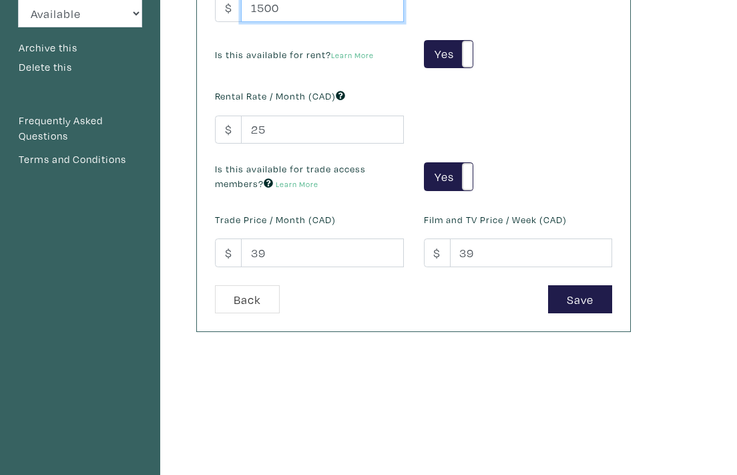
scroll to position [293, 0]
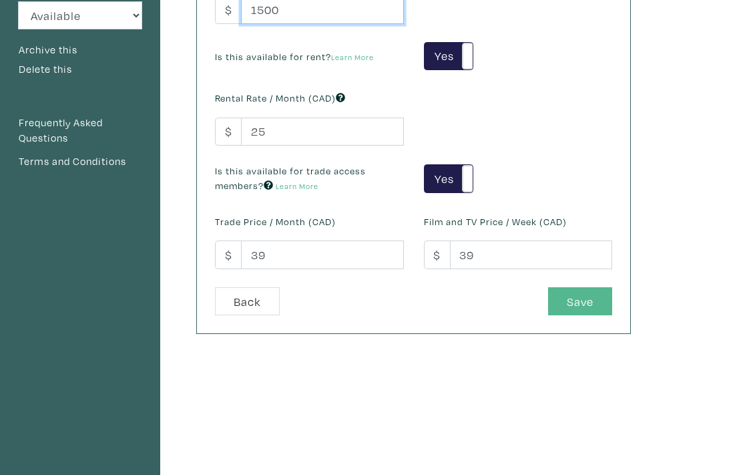
type input "1500"
click at [583, 287] on button "Save" at bounding box center [580, 301] width 64 height 29
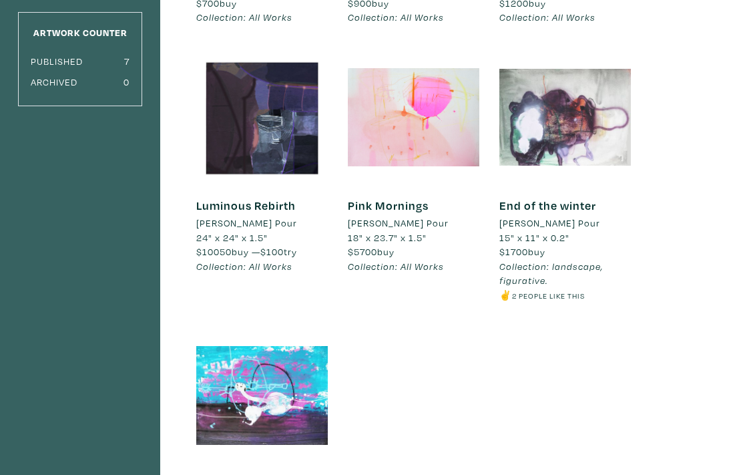
scroll to position [336, 0]
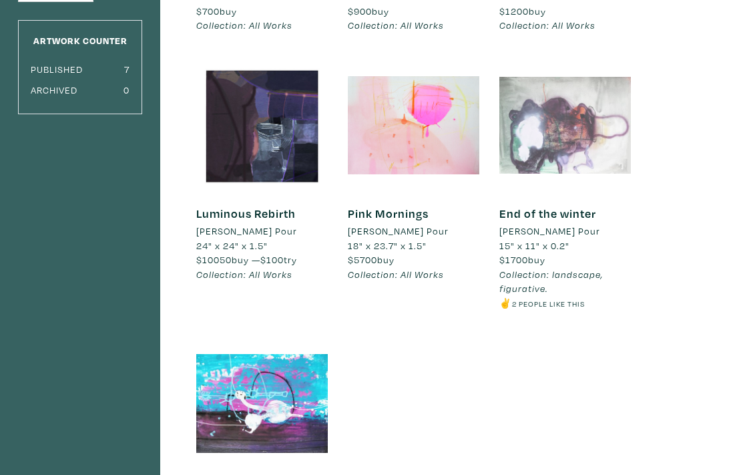
click at [579, 125] on div at bounding box center [564, 124] width 131 height 131
